Goal: Check status

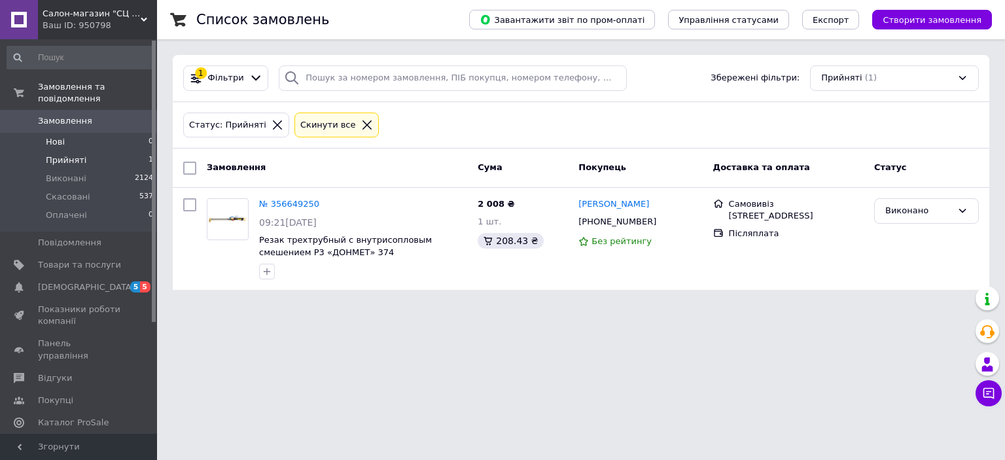
click at [65, 133] on li "Нові 0" at bounding box center [80, 142] width 161 height 18
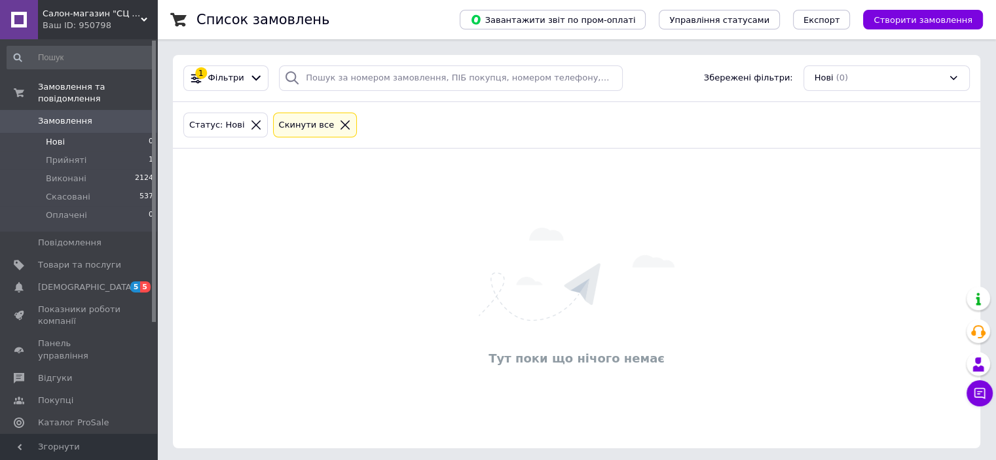
click at [60, 136] on span "Нові" at bounding box center [55, 142] width 19 height 12
click at [57, 136] on span "Нові" at bounding box center [55, 142] width 19 height 12
click at [62, 154] on span "Прийняті" at bounding box center [66, 160] width 41 height 12
click at [63, 173] on span "Виконані" at bounding box center [66, 179] width 41 height 12
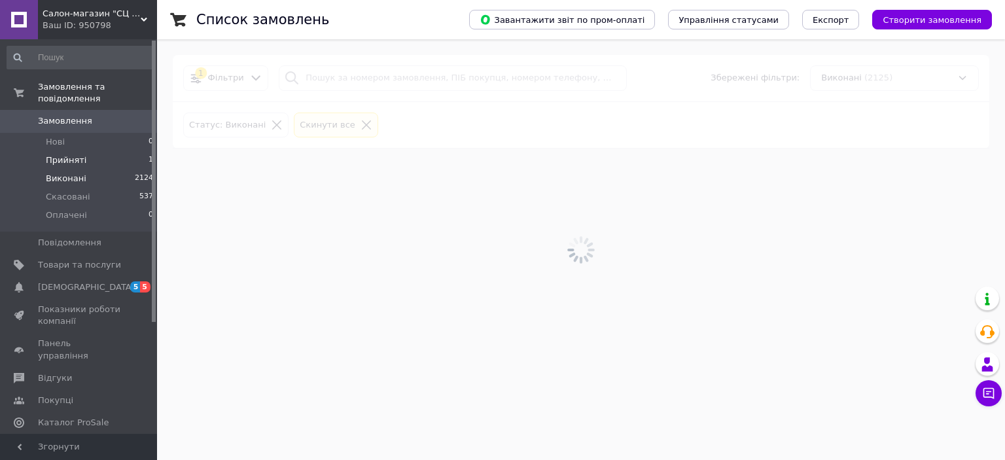
click at [60, 154] on span "Прийняті" at bounding box center [66, 160] width 41 height 12
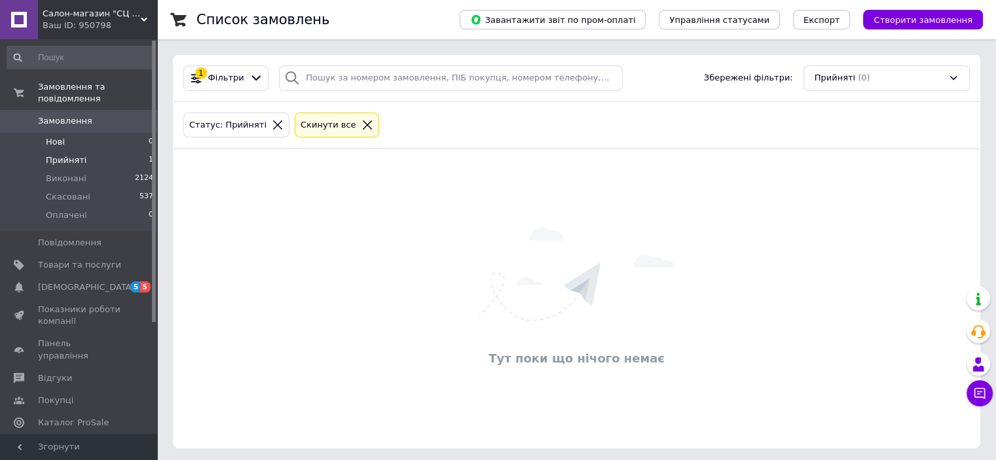
click at [62, 136] on span "Нові" at bounding box center [55, 142] width 19 height 12
click at [62, 154] on span "Прийняті" at bounding box center [66, 160] width 41 height 12
